Goal: Information Seeking & Learning: Learn about a topic

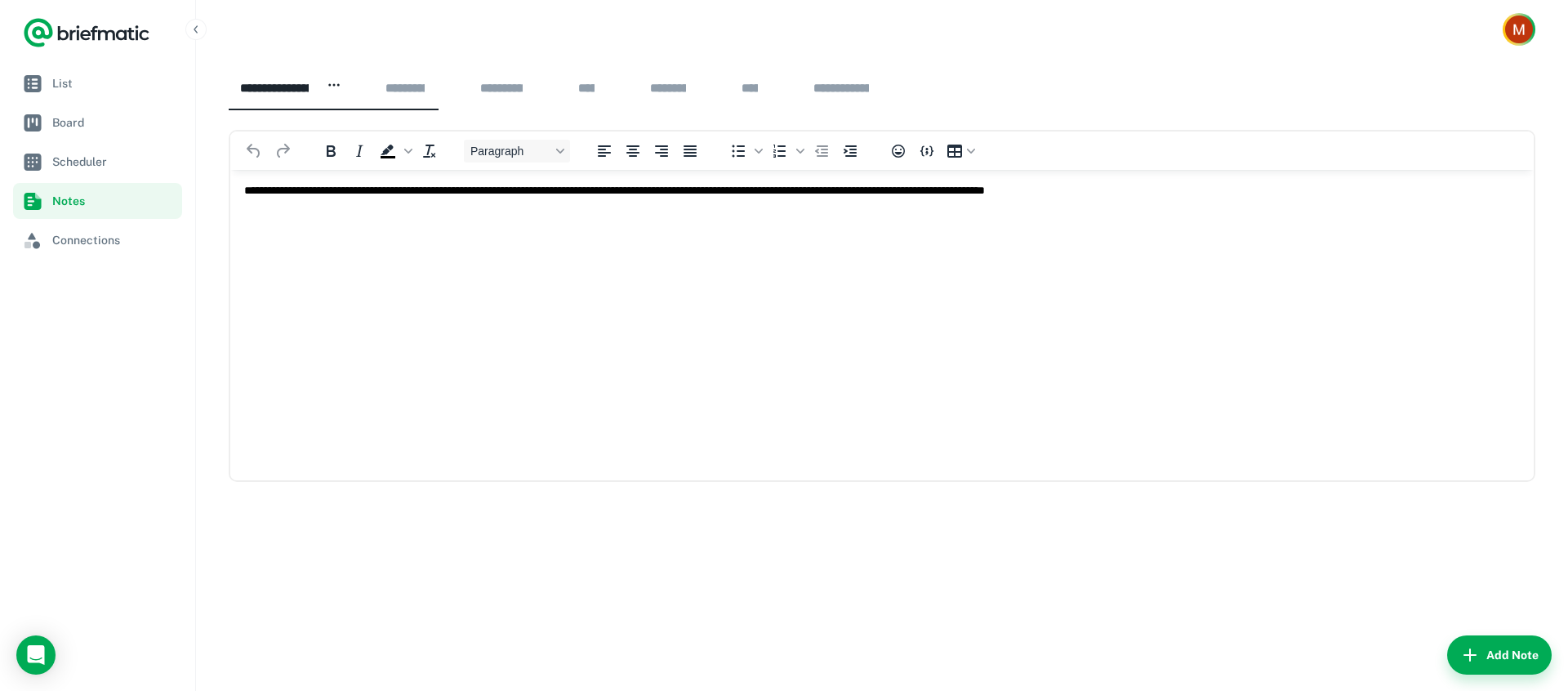
click at [881, 80] on div "**********" at bounding box center [841, 88] width 78 height 32
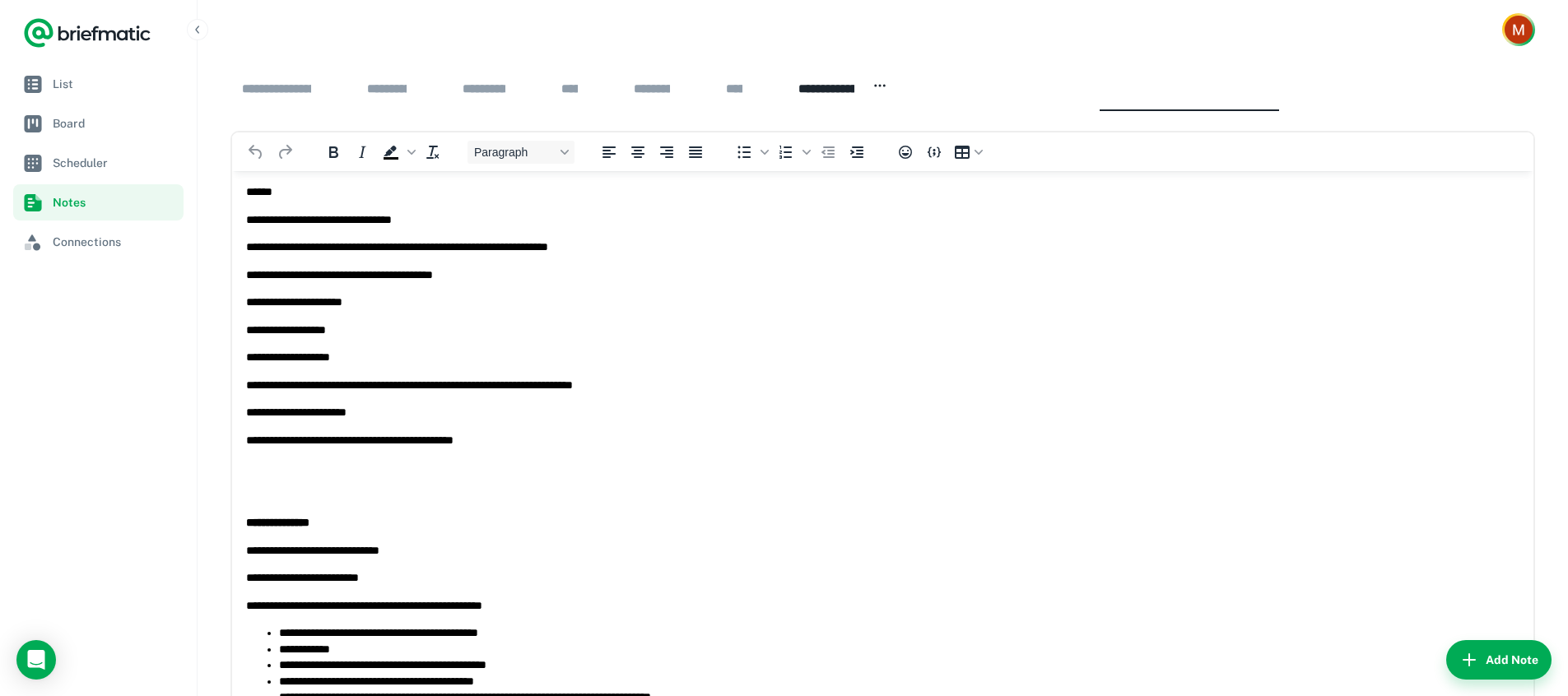
click at [295, 224] on p "**********" at bounding box center [879, 220] width 1267 height 17
click at [293, 255] on p "**********" at bounding box center [879, 247] width 1267 height 17
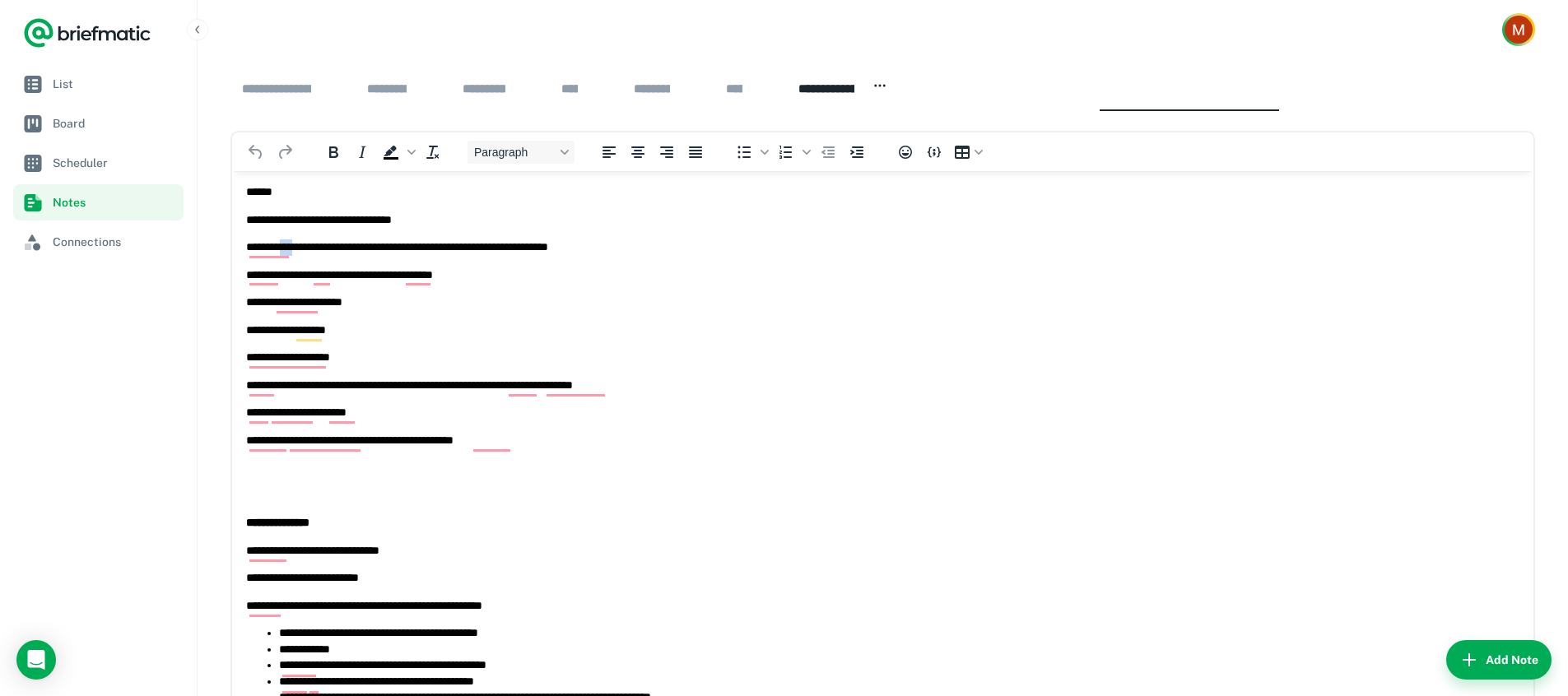
click at [293, 255] on p "**********" at bounding box center [879, 247] width 1267 height 17
